Goal: Navigation & Orientation: Find specific page/section

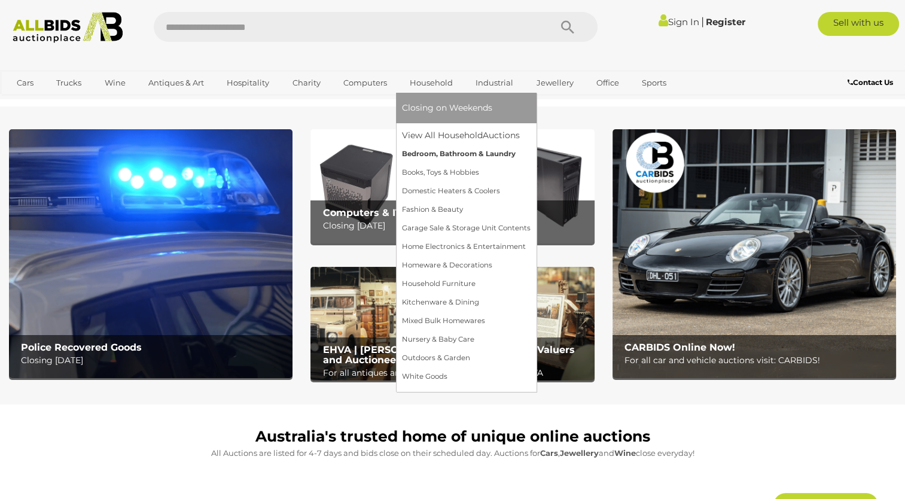
click at [443, 154] on link "Bedroom, Bathroom & Laundry" at bounding box center [466, 154] width 129 height 19
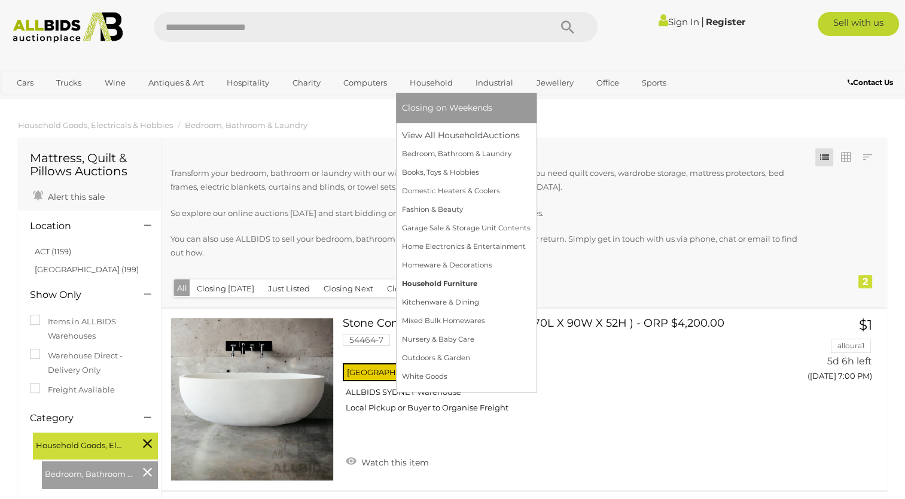
click at [437, 281] on link "Household Furniture" at bounding box center [466, 284] width 129 height 19
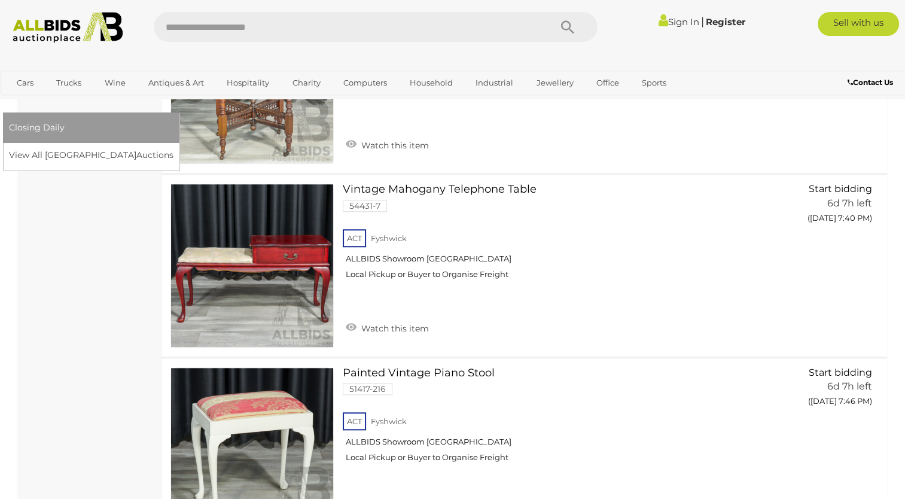
scroll to position [538, 0]
